Goal: Entertainment & Leisure: Consume media (video, audio)

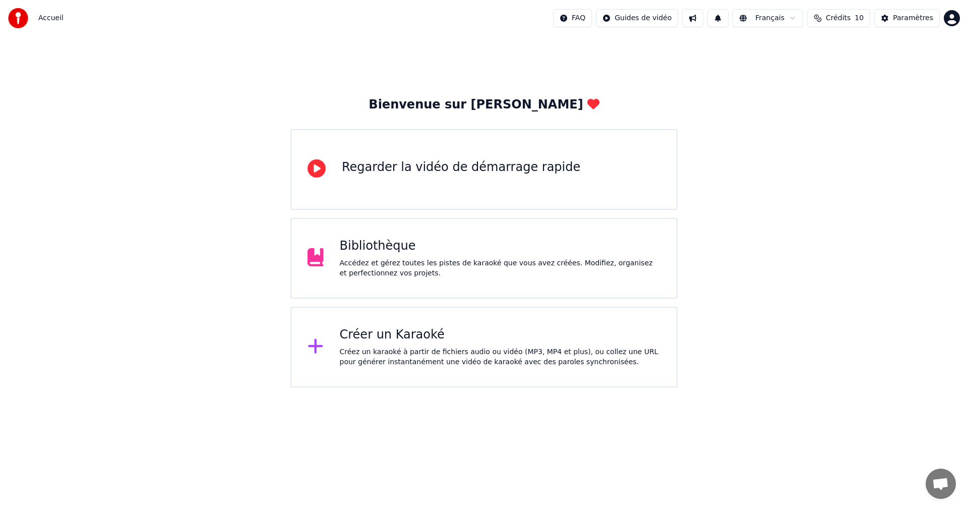
click at [419, 268] on div "Accédez et gérez toutes les pistes de karaoké que vous avez créées. Modifiez, o…" at bounding box center [500, 268] width 321 height 20
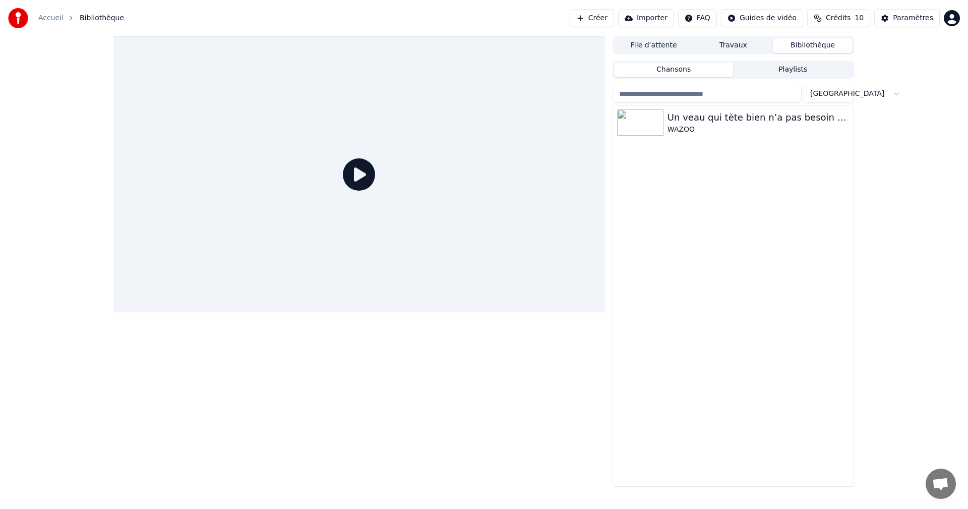
click at [749, 263] on div "Un veau qui tète bien n’a pas besoin de foin WAZOO" at bounding box center [733, 295] width 241 height 381
click at [674, 125] on div "WAZOO" at bounding box center [754, 130] width 172 height 10
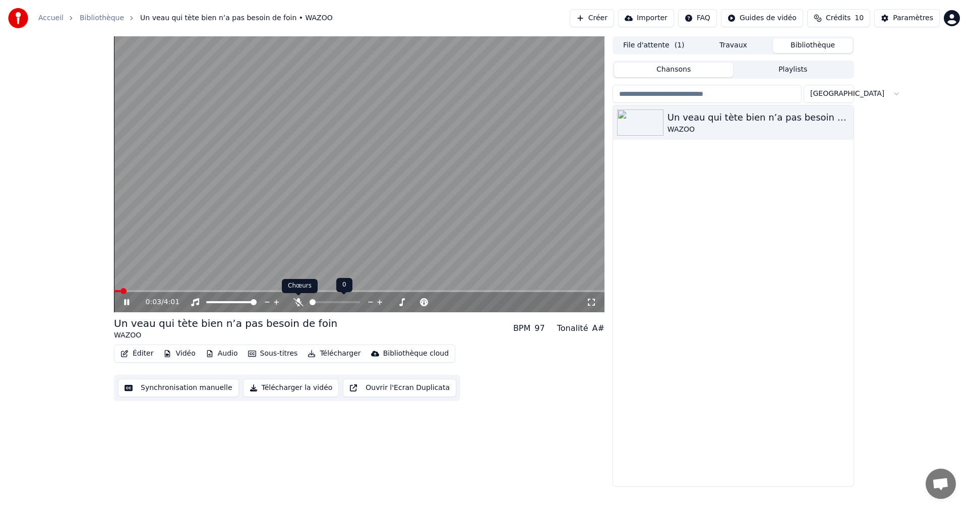
click at [299, 298] on icon at bounding box center [298, 302] width 10 height 8
click at [229, 299] on div at bounding box center [240, 302] width 81 height 10
click at [233, 300] on div at bounding box center [240, 302] width 81 height 10
click at [233, 304] on div at bounding box center [240, 302] width 81 height 10
click at [234, 302] on span at bounding box center [231, 302] width 50 height 2
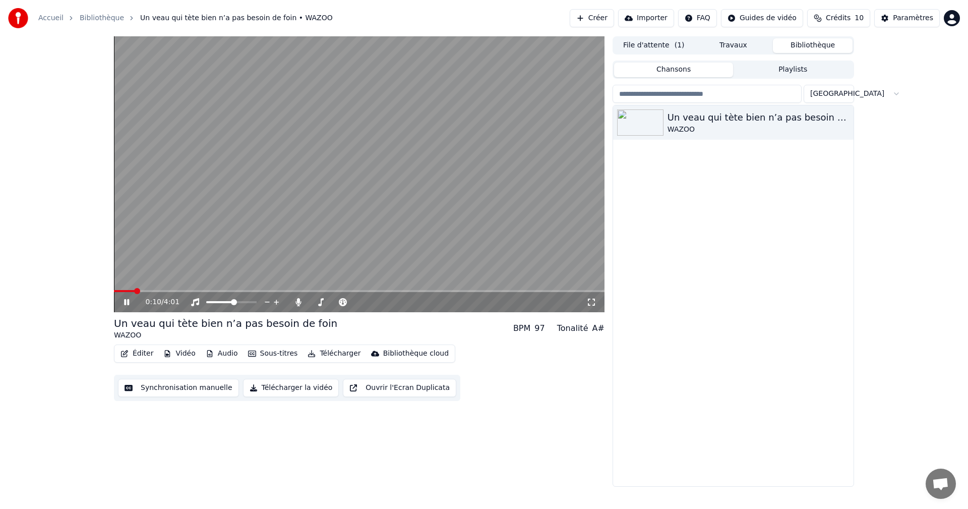
click at [129, 300] on icon at bounding box center [126, 302] width 5 height 6
click at [589, 302] on icon at bounding box center [591, 302] width 10 height 8
click at [593, 297] on div "0:10 / 4:01" at bounding box center [359, 302] width 483 height 10
click at [594, 304] on icon at bounding box center [591, 301] width 7 height 7
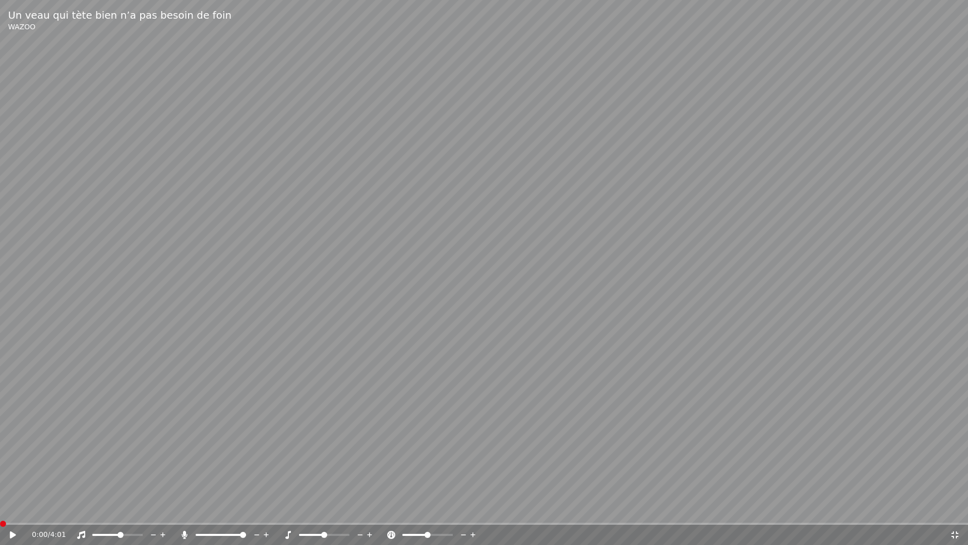
click at [0, 508] on span at bounding box center [3, 523] width 6 height 6
click at [13, 508] on icon at bounding box center [13, 534] width 6 height 7
click at [129, 508] on span at bounding box center [128, 534] width 6 height 6
click at [232, 508] on span at bounding box center [231, 534] width 6 height 6
click at [237, 508] on span at bounding box center [235, 534] width 6 height 6
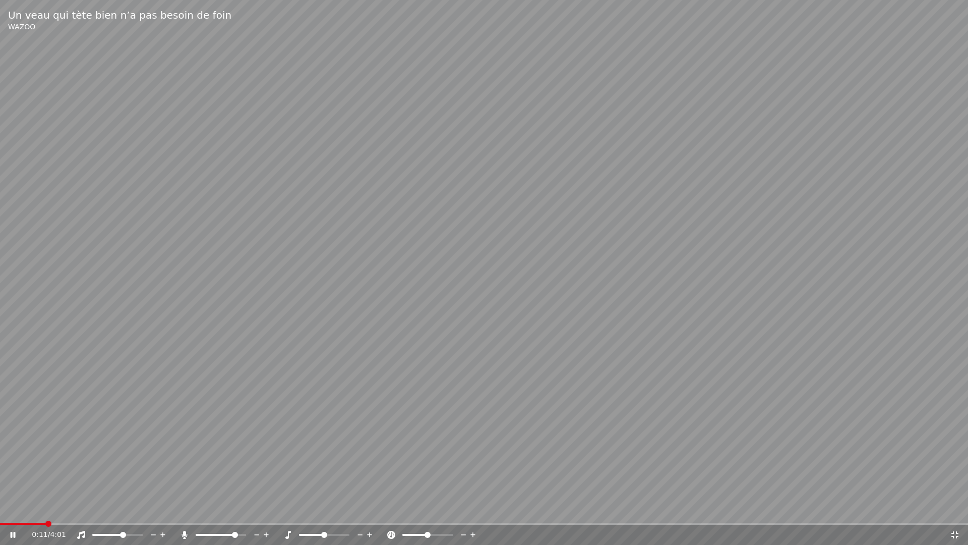
click at [124, 508] on span at bounding box center [123, 534] width 6 height 6
click at [113, 508] on div at bounding box center [126, 534] width 81 height 10
click at [109, 508] on span at bounding box center [110, 534] width 6 height 6
click at [110, 508] on span at bounding box center [111, 534] width 6 height 6
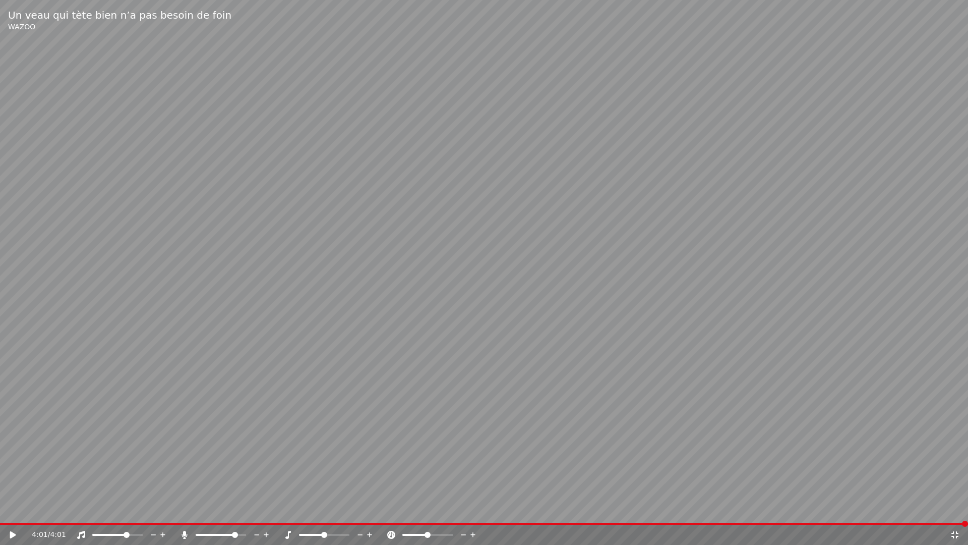
click at [128, 508] on span at bounding box center [117, 534] width 50 height 2
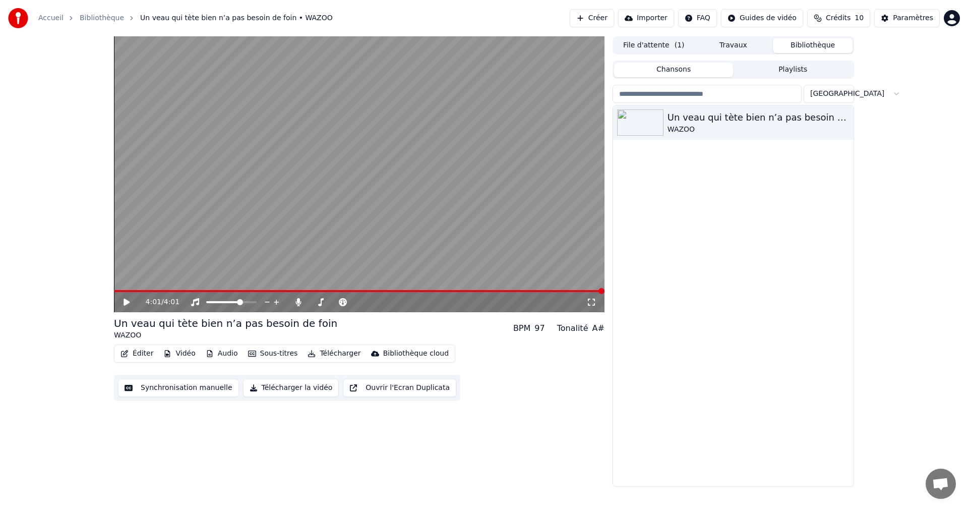
click at [124, 299] on icon at bounding box center [127, 301] width 6 height 7
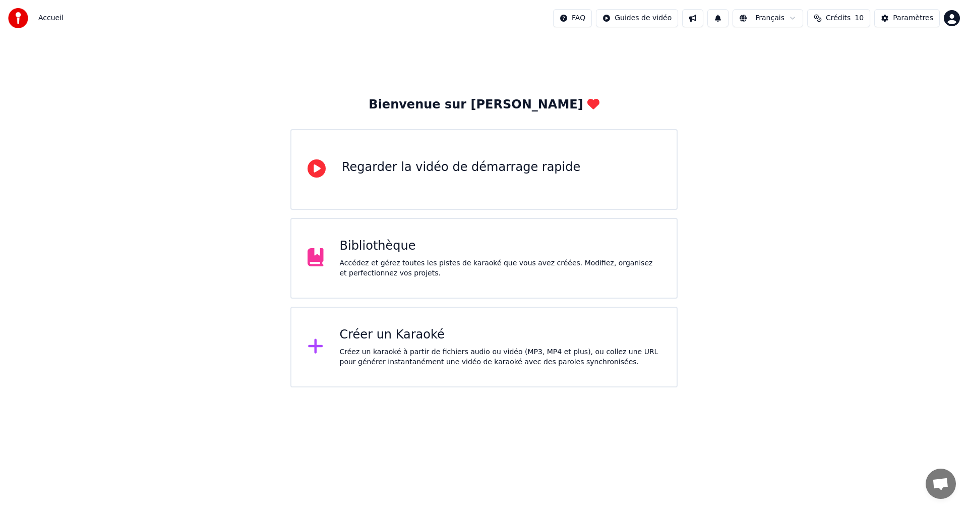
click at [487, 259] on div "Accédez et gérez toutes les pistes de karaoké que vous avez créées. Modifiez, o…" at bounding box center [500, 268] width 321 height 20
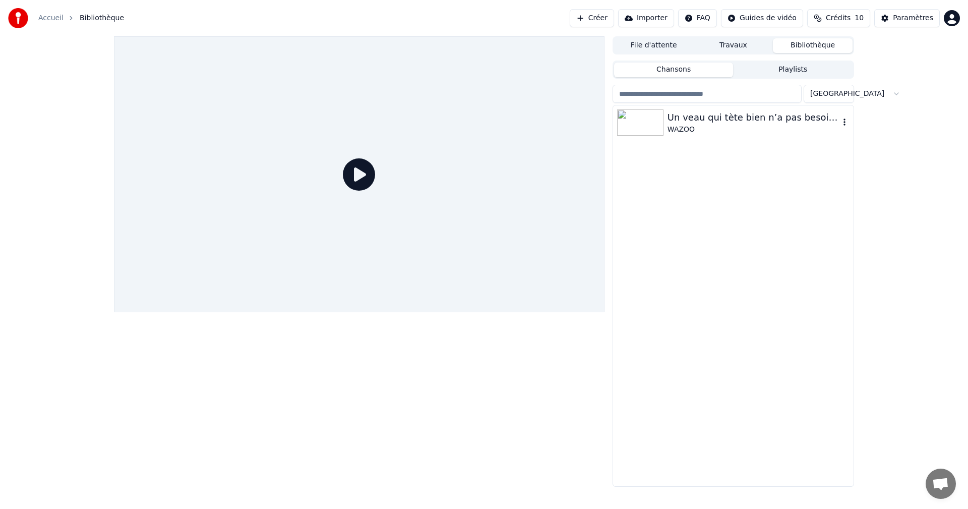
click at [689, 125] on div "WAZOO" at bounding box center [754, 130] width 172 height 10
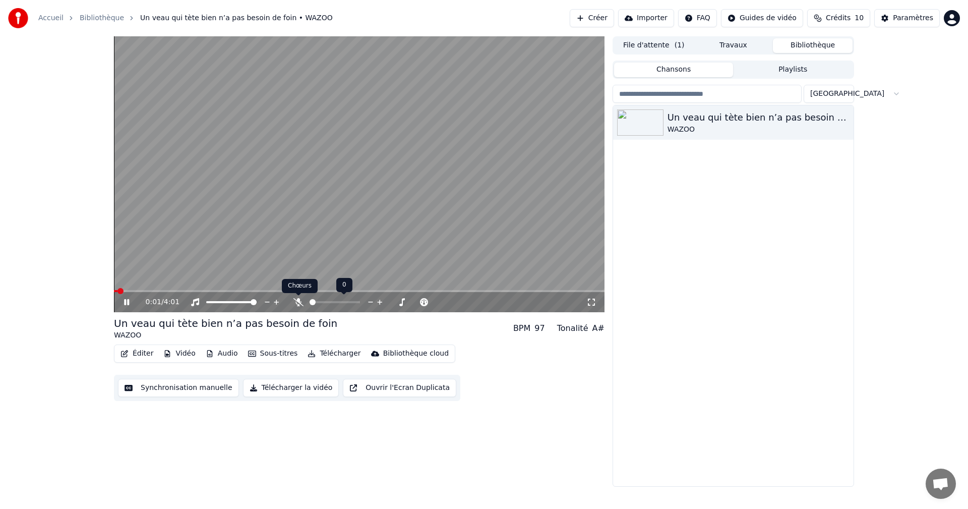
click at [299, 302] on icon at bounding box center [298, 302] width 10 height 8
click at [114, 289] on span at bounding box center [117, 291] width 6 height 6
click at [128, 298] on icon at bounding box center [134, 302] width 24 height 8
click at [114, 290] on span at bounding box center [117, 291] width 6 height 6
click at [594, 302] on icon at bounding box center [591, 302] width 10 height 8
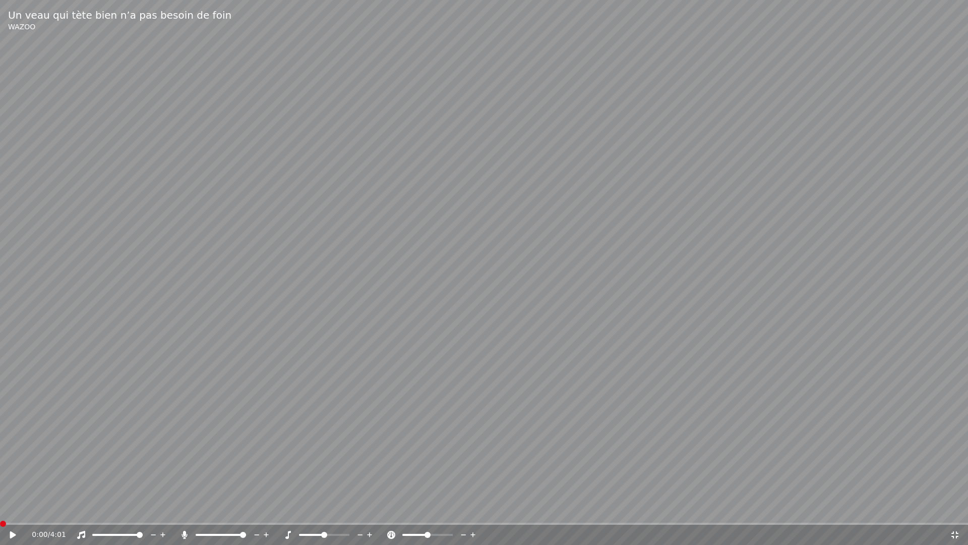
click at [15, 508] on icon at bounding box center [20, 534] width 24 height 8
click at [1, 508] on span at bounding box center [3, 523] width 6 height 6
click at [12, 508] on icon at bounding box center [20, 534] width 24 height 8
click at [219, 508] on div at bounding box center [230, 534] width 81 height 10
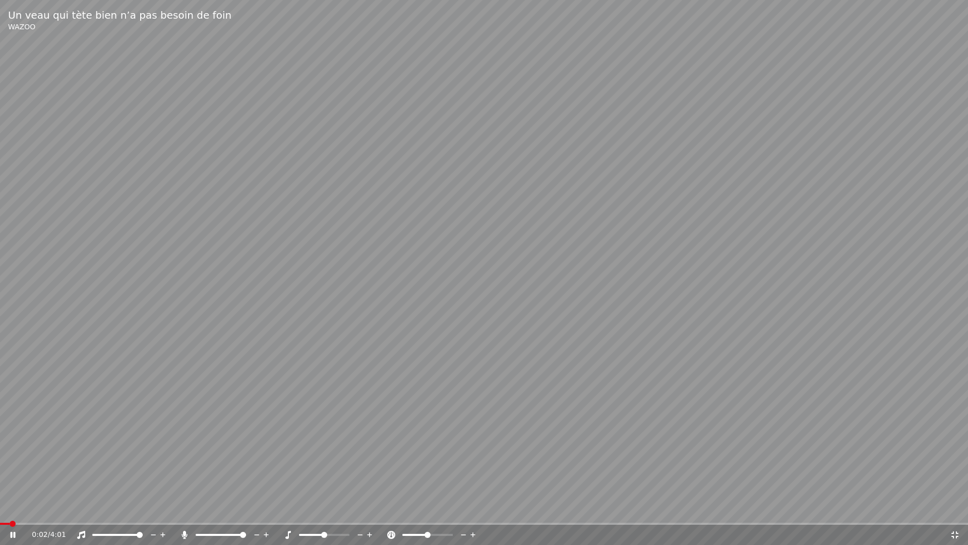
click at [219, 508] on div at bounding box center [230, 534] width 81 height 10
drag, startPoint x: 239, startPoint y: 531, endPoint x: 223, endPoint y: 531, distance: 16.6
click at [223, 508] on div at bounding box center [230, 534] width 81 height 10
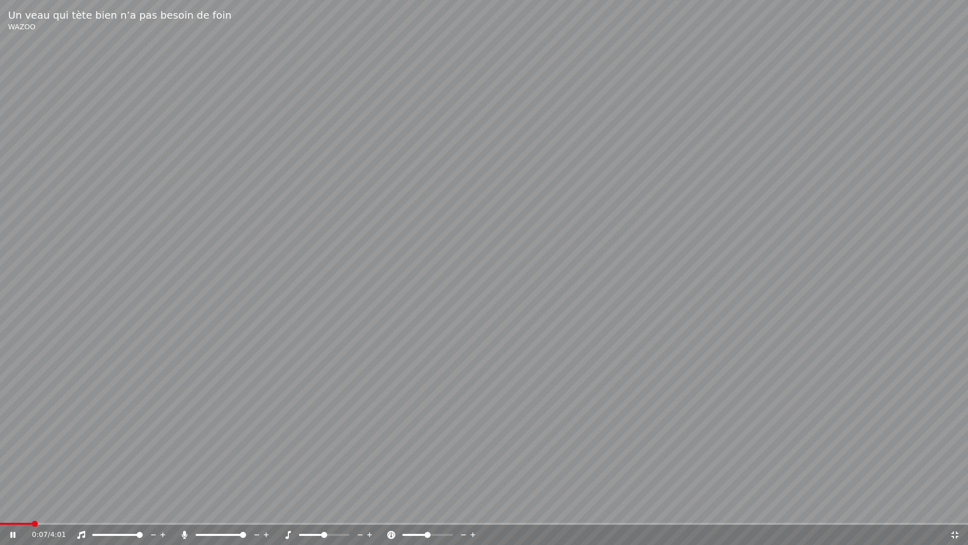
drag, startPoint x: 242, startPoint y: 530, endPoint x: 232, endPoint y: 534, distance: 10.4
click at [232, 508] on div at bounding box center [230, 534] width 81 height 10
click at [221, 508] on span at bounding box center [221, 534] width 6 height 6
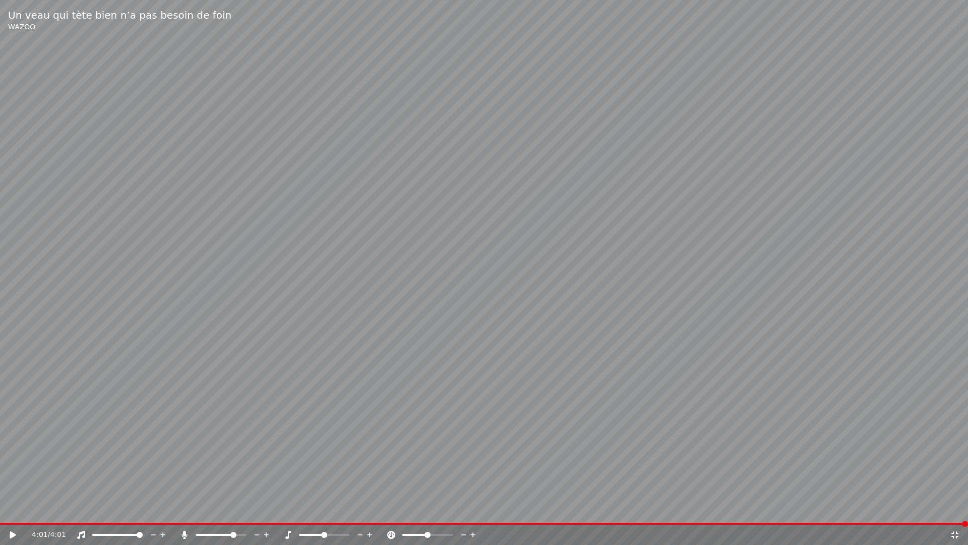
click at [13, 508] on icon at bounding box center [20, 534] width 24 height 8
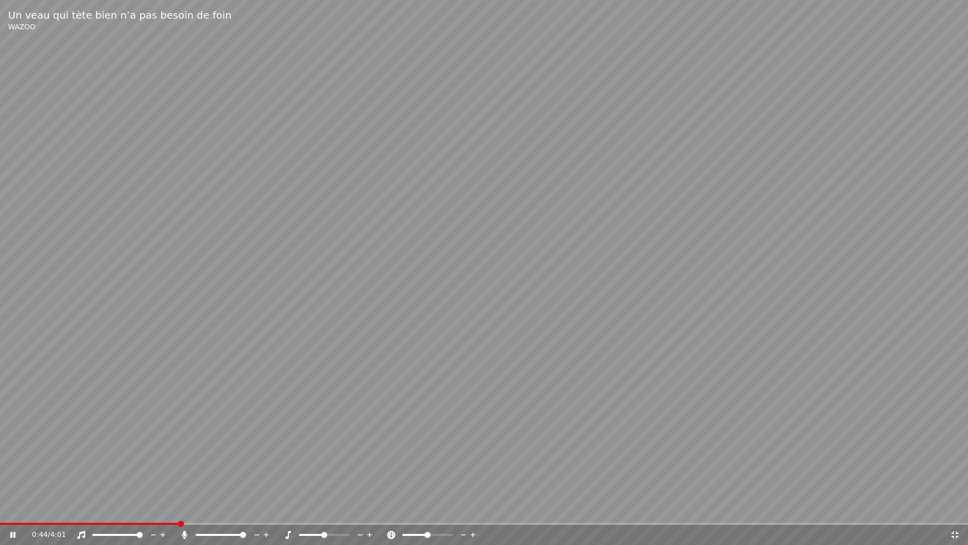
click at [246, 508] on span at bounding box center [243, 534] width 6 height 6
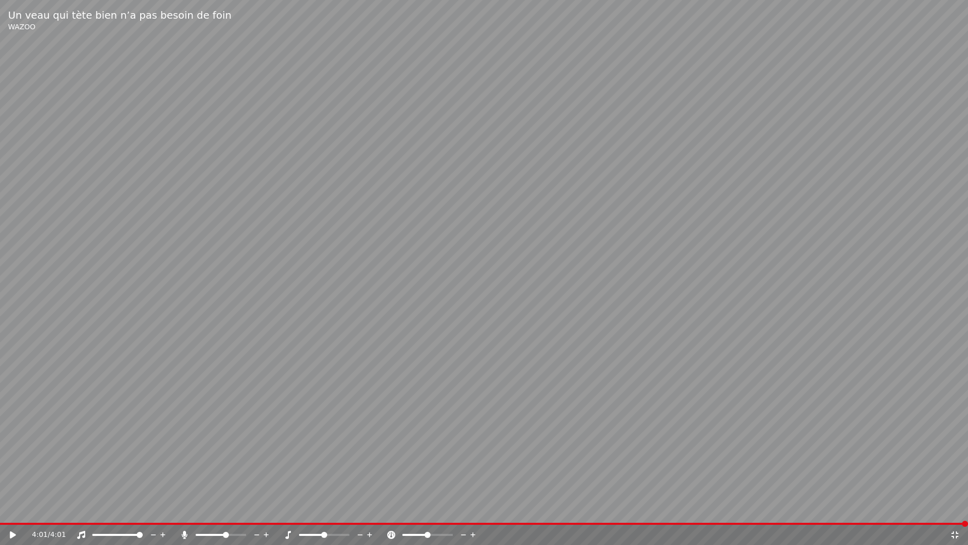
click at [226, 508] on span at bounding box center [226, 534] width 6 height 6
drag, startPoint x: 14, startPoint y: 532, endPoint x: 11, endPoint y: 488, distance: 44.4
click at [11, 488] on div "Un veau qui tète bien n’a pas besoin de foin WAZOO 4:01 / 4:01" at bounding box center [484, 272] width 968 height 545
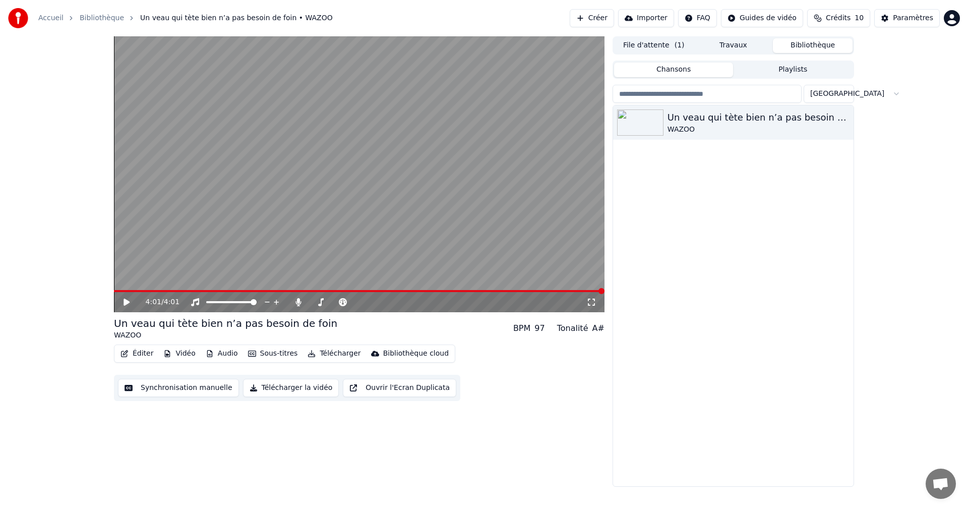
click at [357, 435] on div "4:01 / 4:01 Un veau qui tète bien n’a pas besoin de foin WAZOO BPM 97 Tonalité …" at bounding box center [359, 261] width 491 height 450
